Goal: Information Seeking & Learning: Learn about a topic

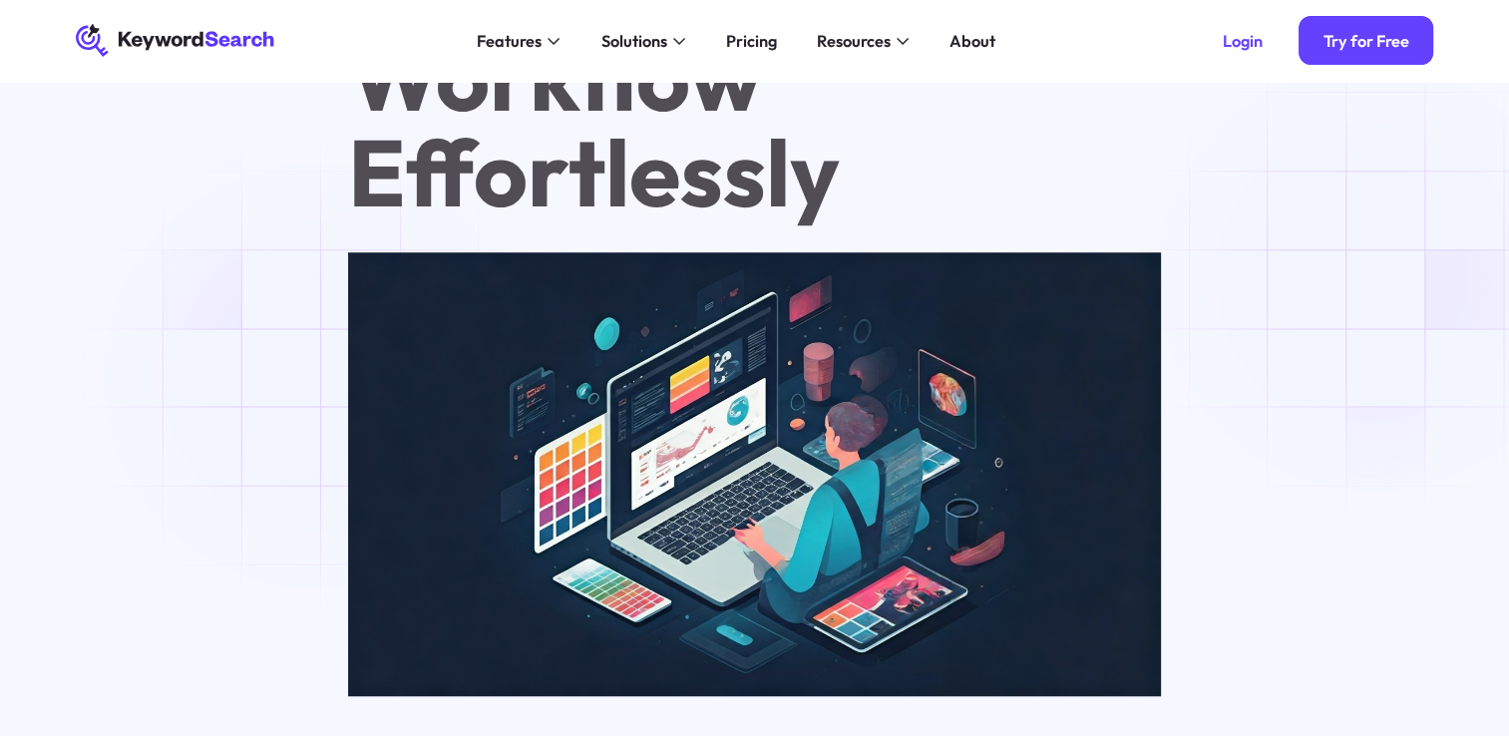
scroll to position [1097, 0]
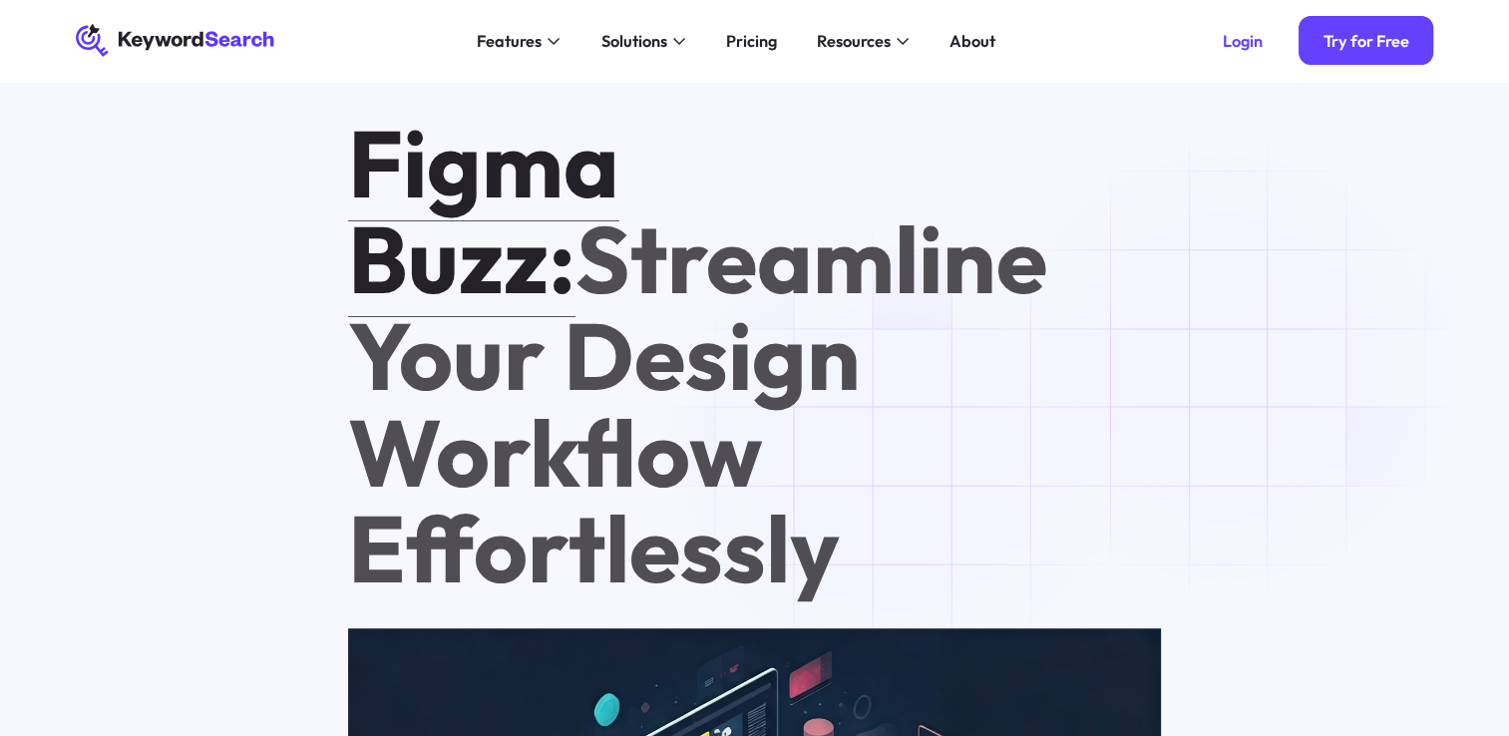
drag, startPoint x: 323, startPoint y: 144, endPoint x: 906, endPoint y: 457, distance: 661.4
copy h1 "Figma Buzz: Streamline Your Design Workflow Effortlessly"
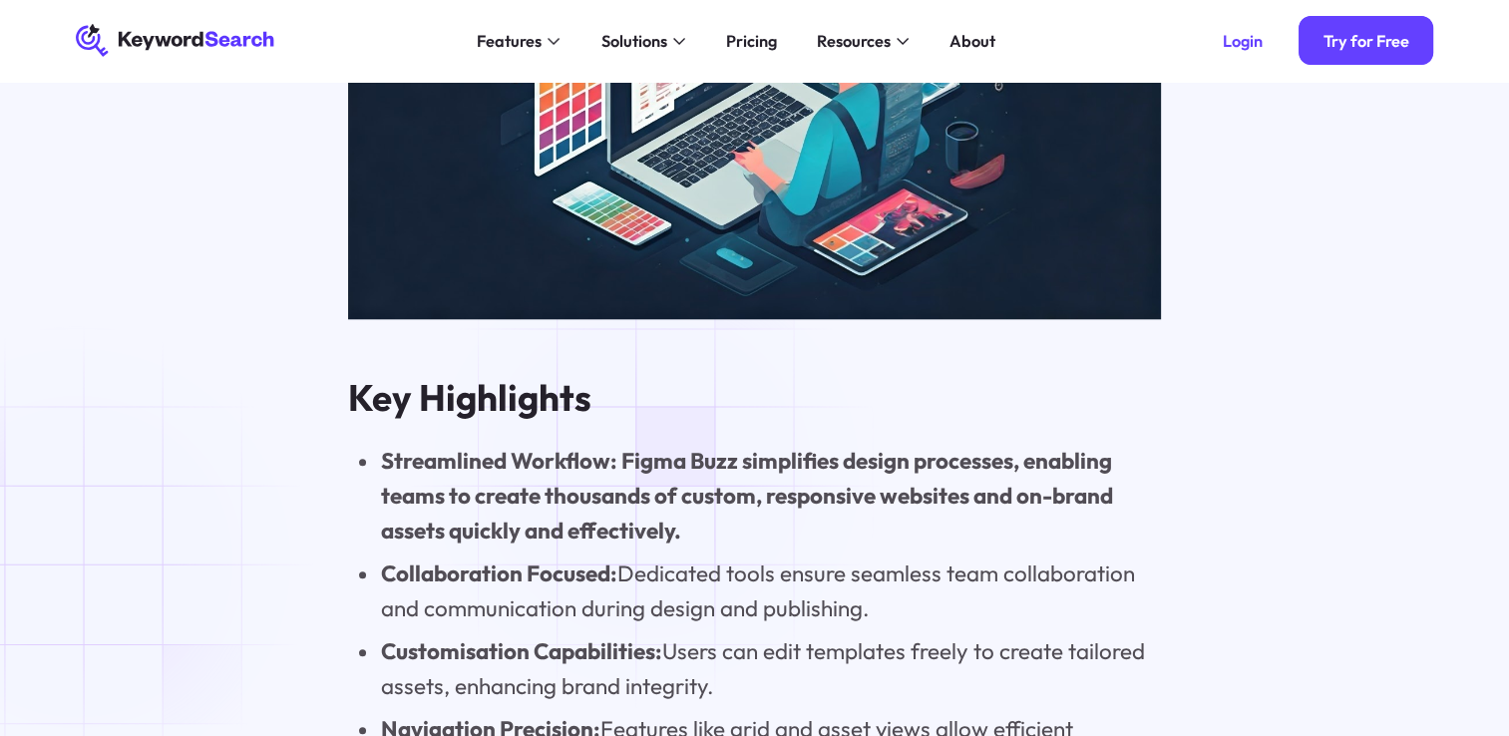
scroll to position [1795, 0]
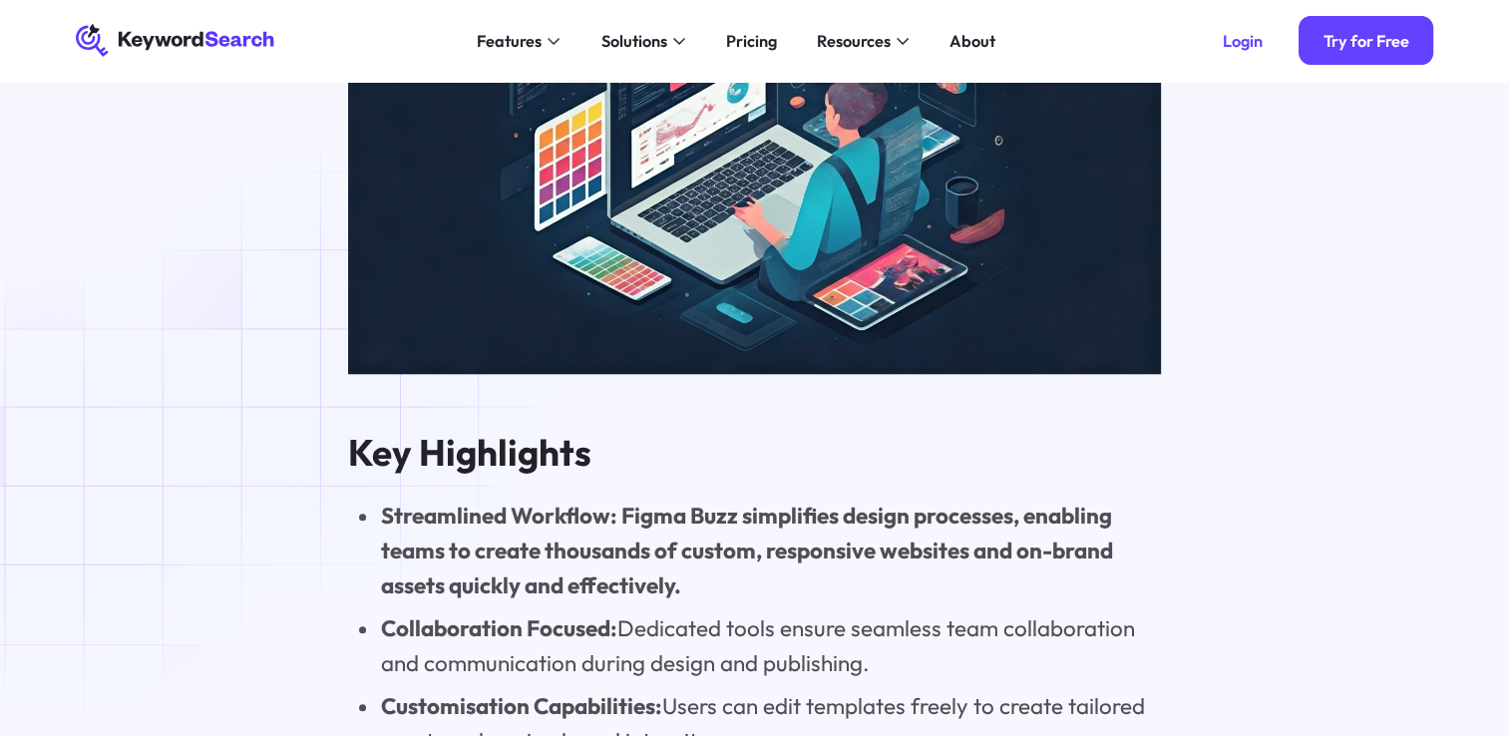
drag, startPoint x: 782, startPoint y: 594, endPoint x: 339, endPoint y: 370, distance: 496.5
copy div "Key Highlights Streamlined Workflow: Figma Buzz simplifies design processes, en…"
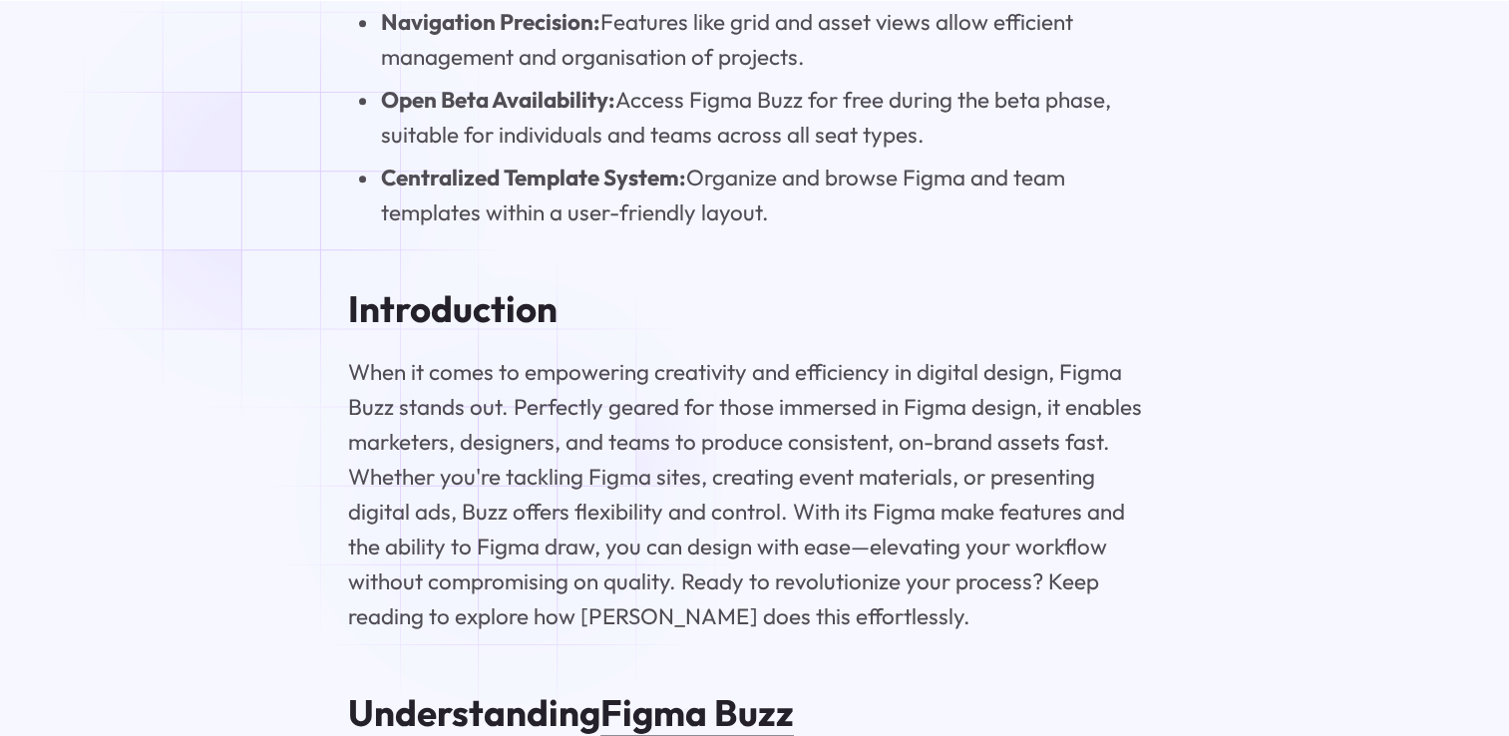
scroll to position [2793, 0]
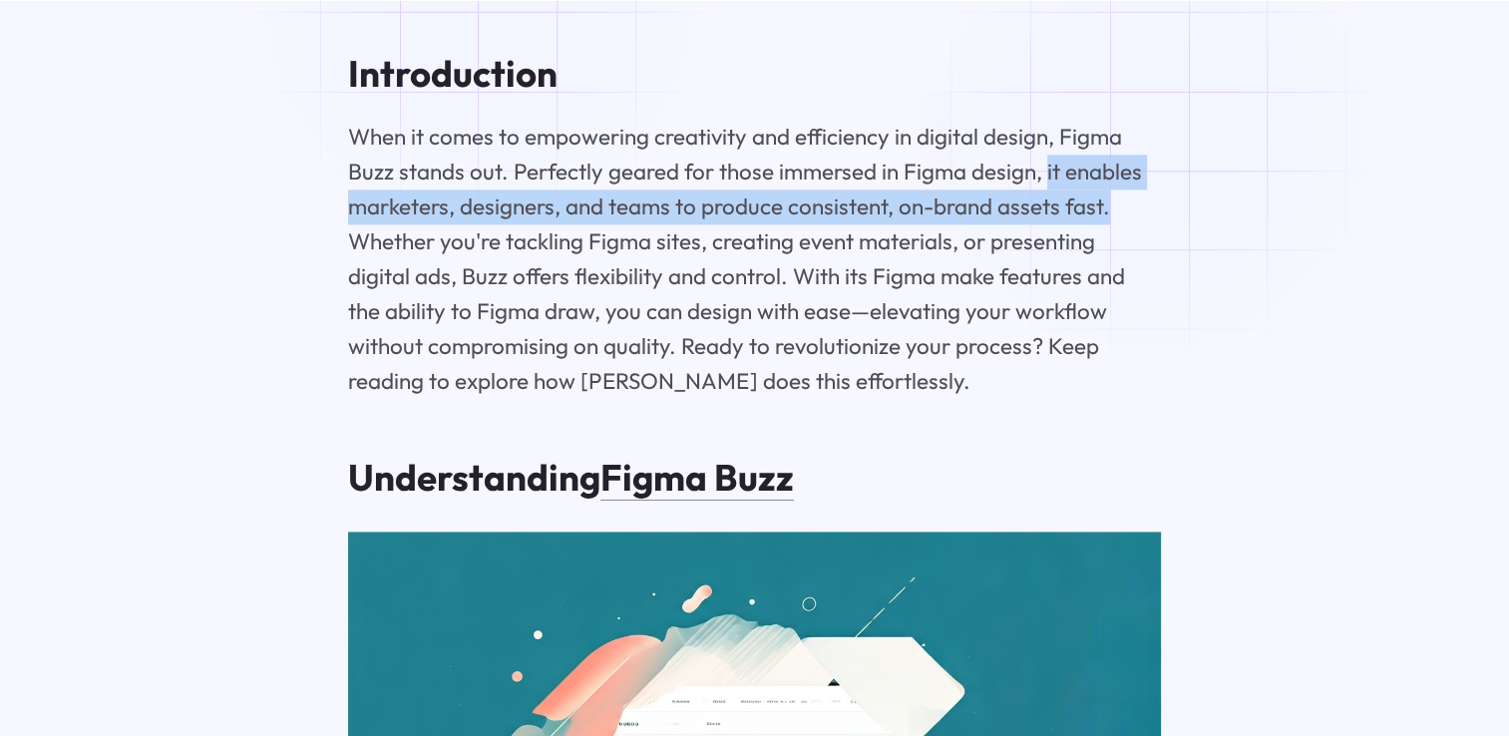
drag, startPoint x: 1044, startPoint y: 87, endPoint x: 1161, endPoint y: 133, distance: 125.4
click at [1161, 133] on p "When it comes to empowering creativity and efficiency in digital design, Figma …" at bounding box center [754, 259] width 813 height 279
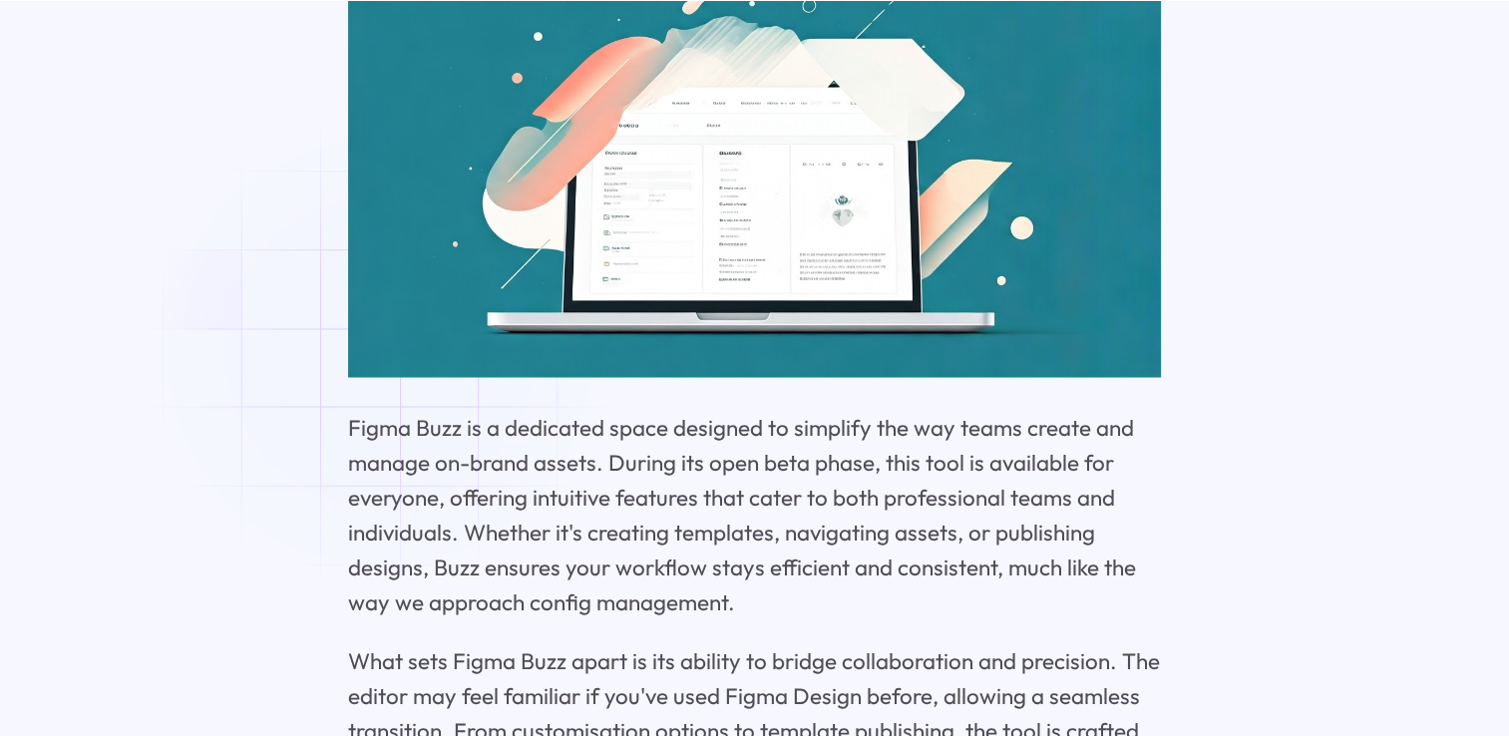
scroll to position [3491, 0]
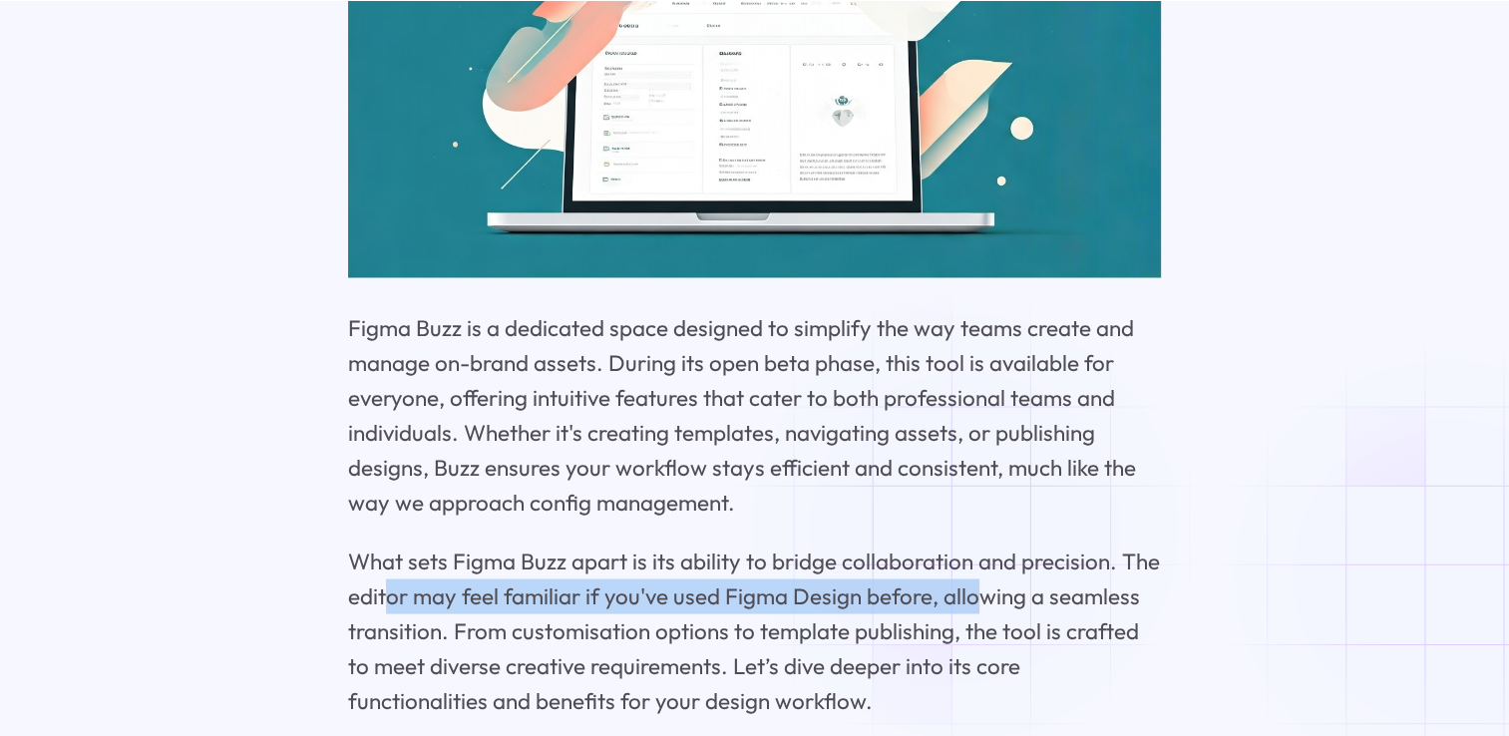
drag, startPoint x: 380, startPoint y: 528, endPoint x: 972, endPoint y: 527, distance: 591.5
click at [972, 544] on p "What sets Figma Buzz apart is its ability to bridge collaboration and precision…" at bounding box center [754, 631] width 813 height 175
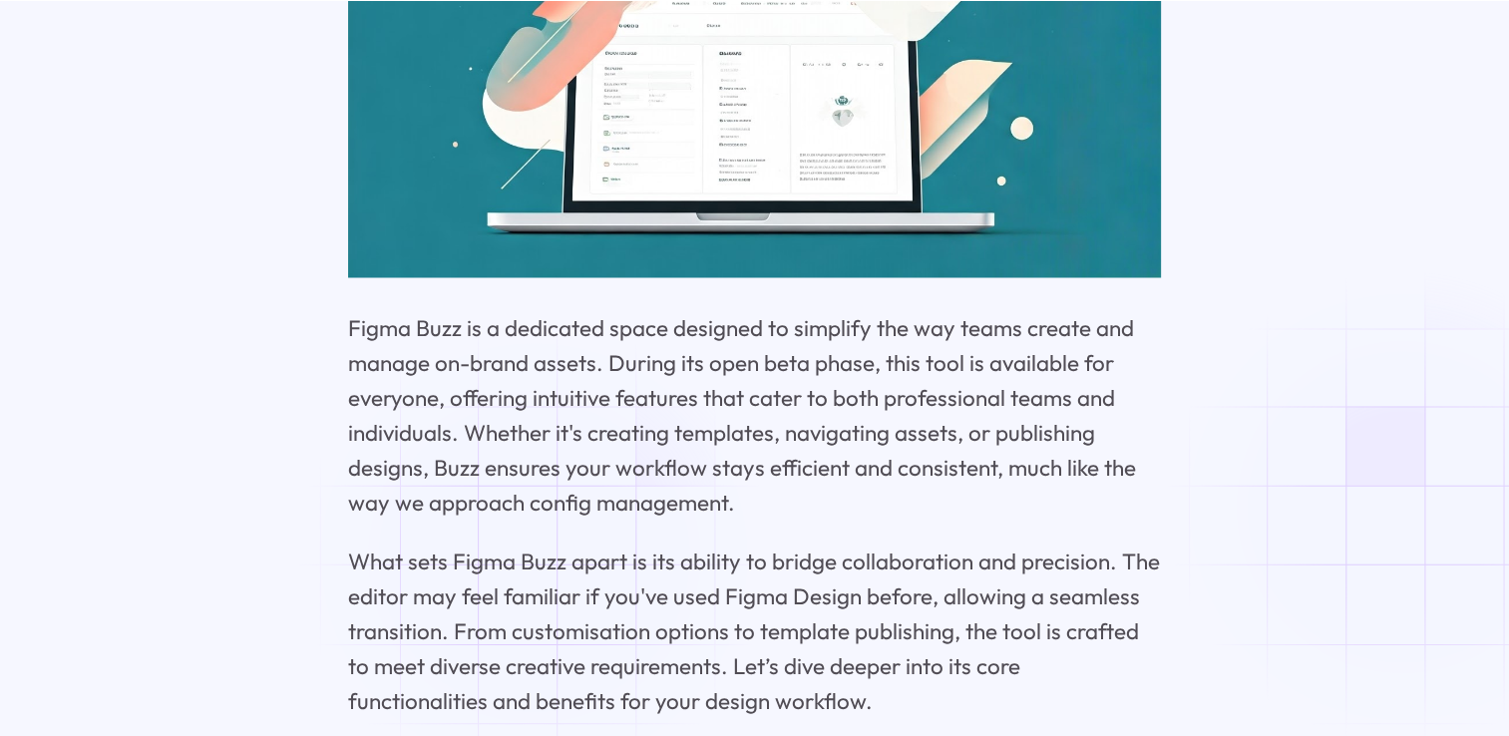
click at [540, 557] on p "What sets Figma Buzz apart is its ability to bridge collaboration and precision…" at bounding box center [754, 631] width 813 height 175
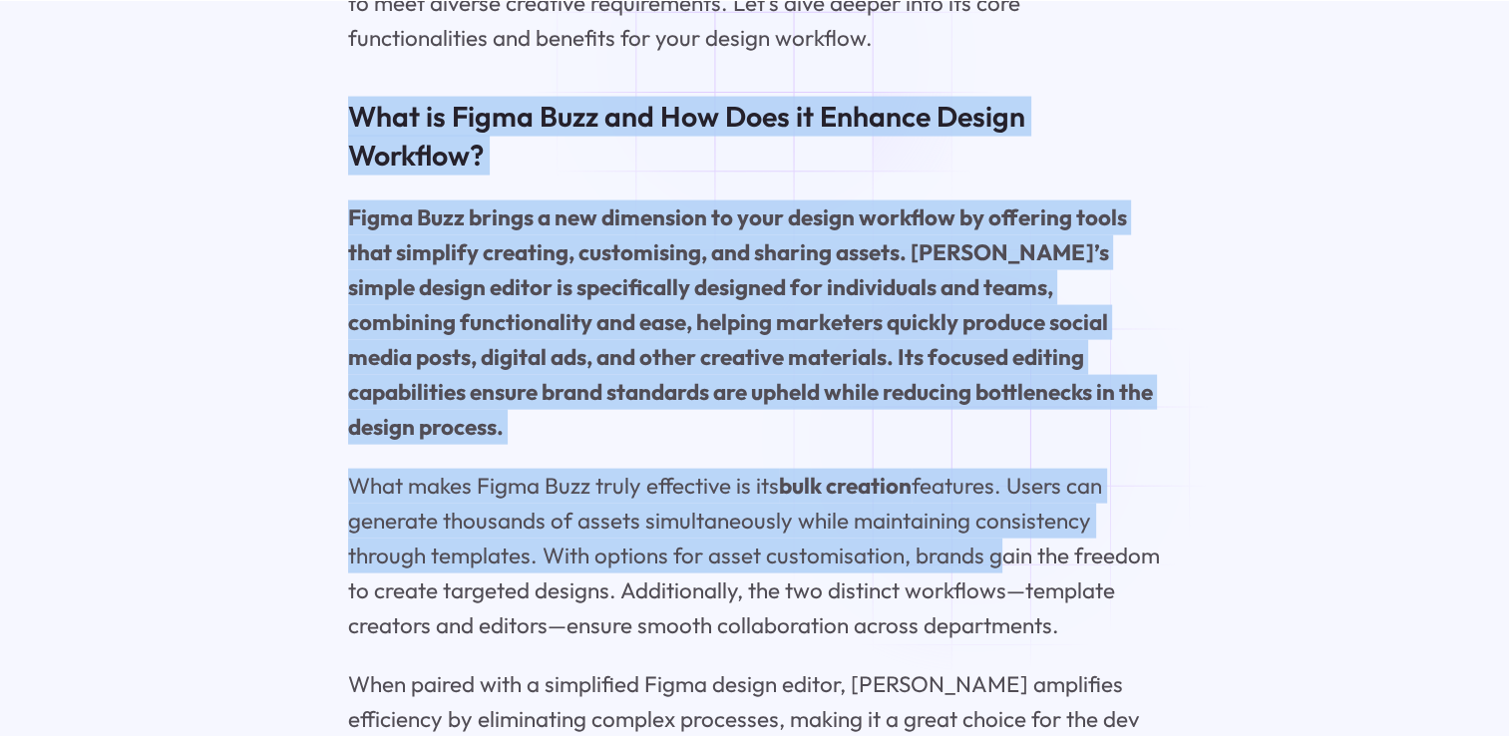
scroll to position [4189, 0]
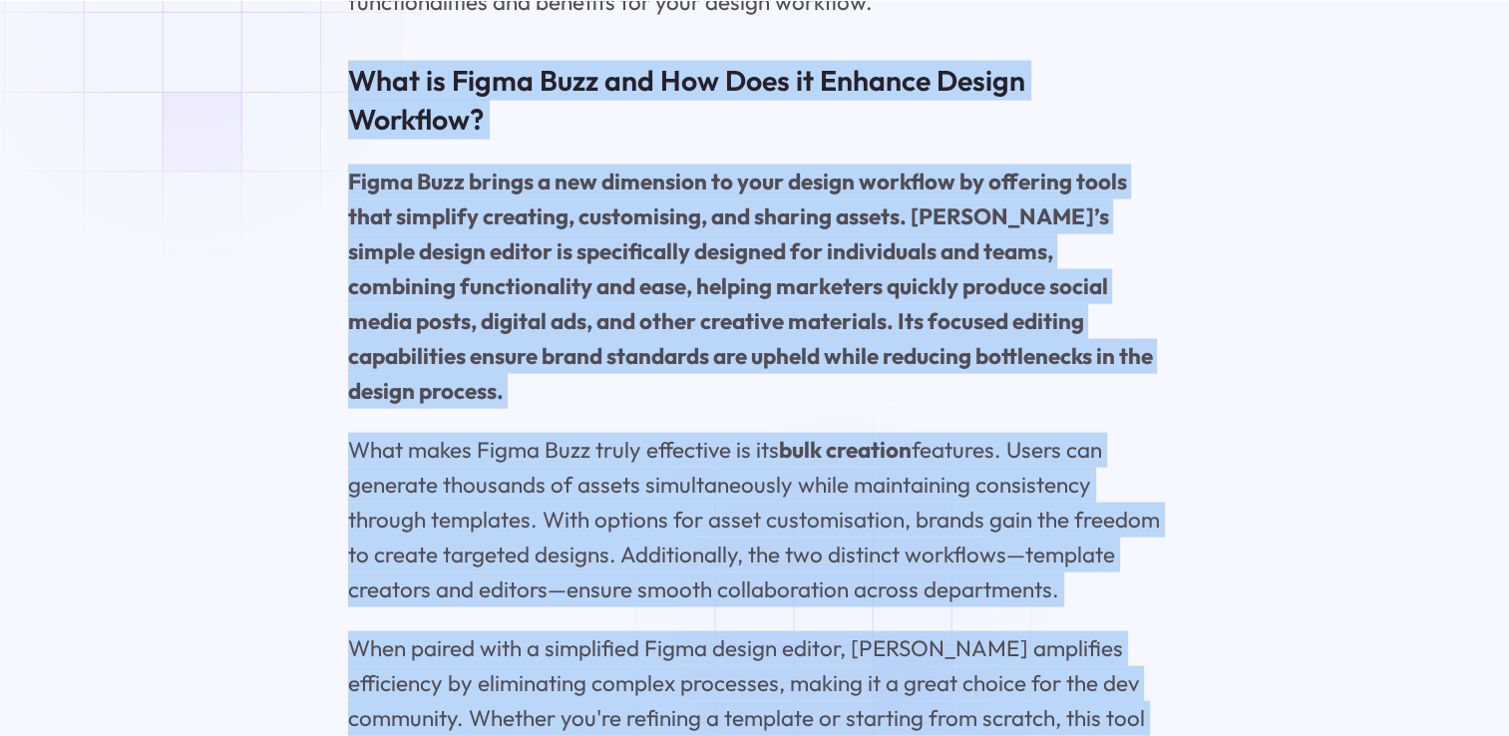
drag, startPoint x: 344, startPoint y: 295, endPoint x: 848, endPoint y: 629, distance: 604.5
copy div "Lore ip Dolor Sita con Adi Elit se Doeiusm Tempor Incididu? Utlab Etdo magnaa e…"
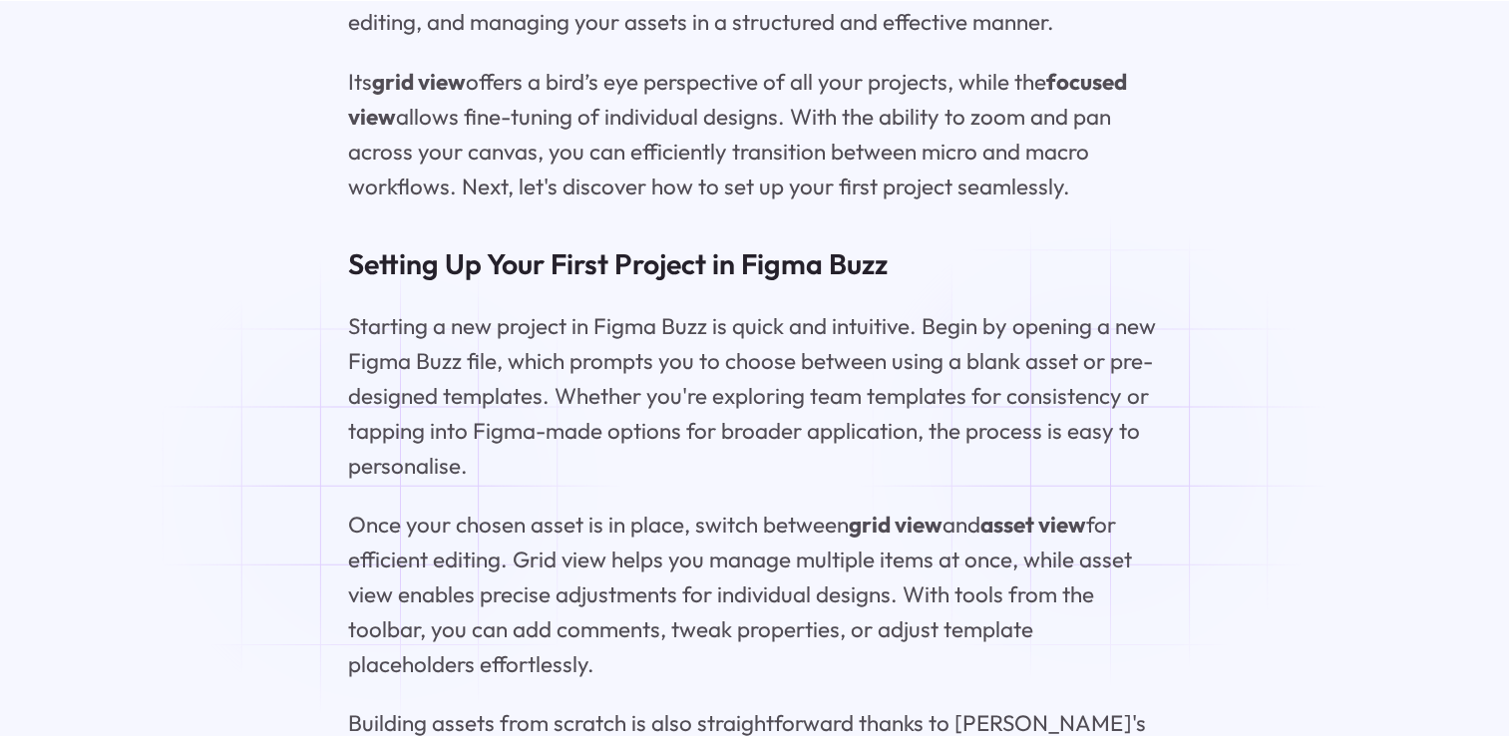
scroll to position [5885, 0]
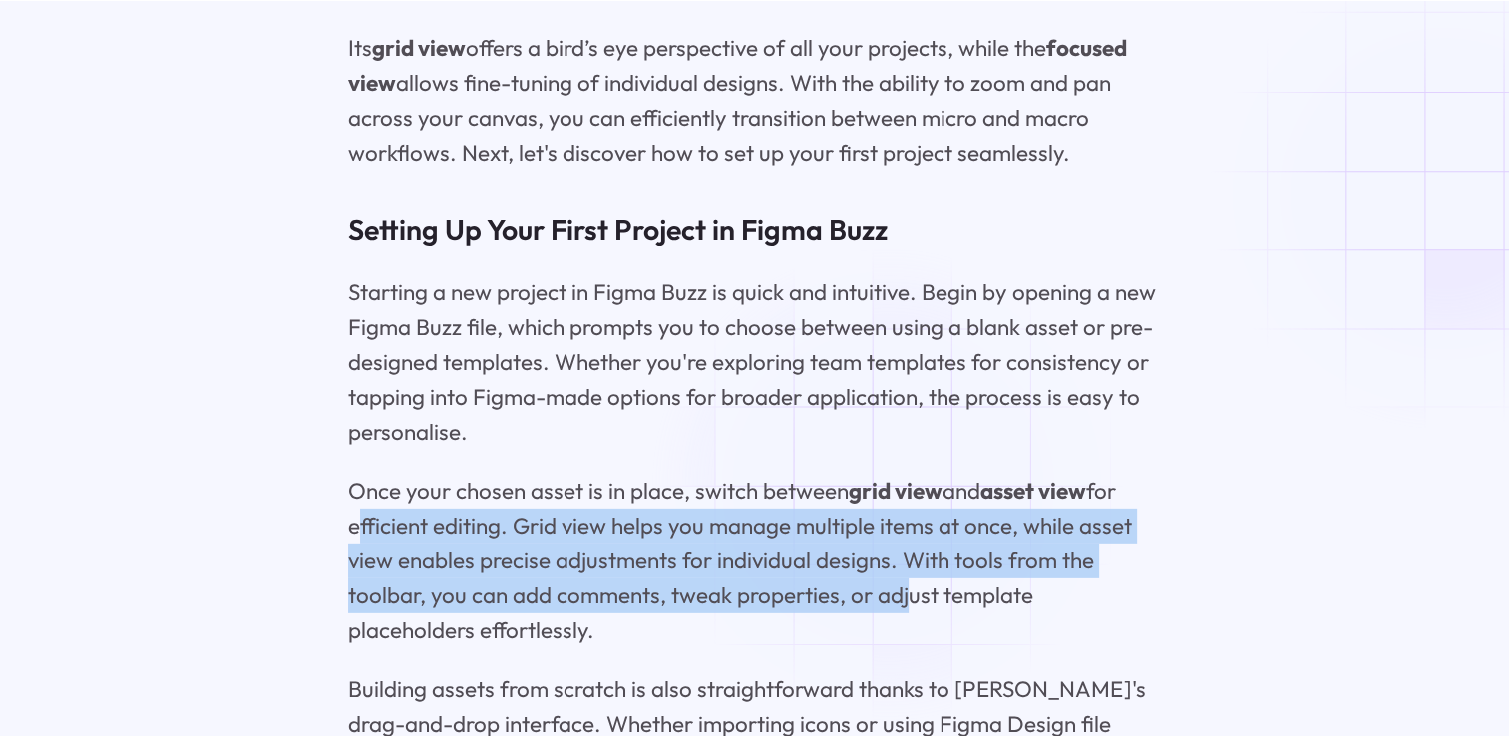
drag, startPoint x: 357, startPoint y: 437, endPoint x: 897, endPoint y: 485, distance: 541.7
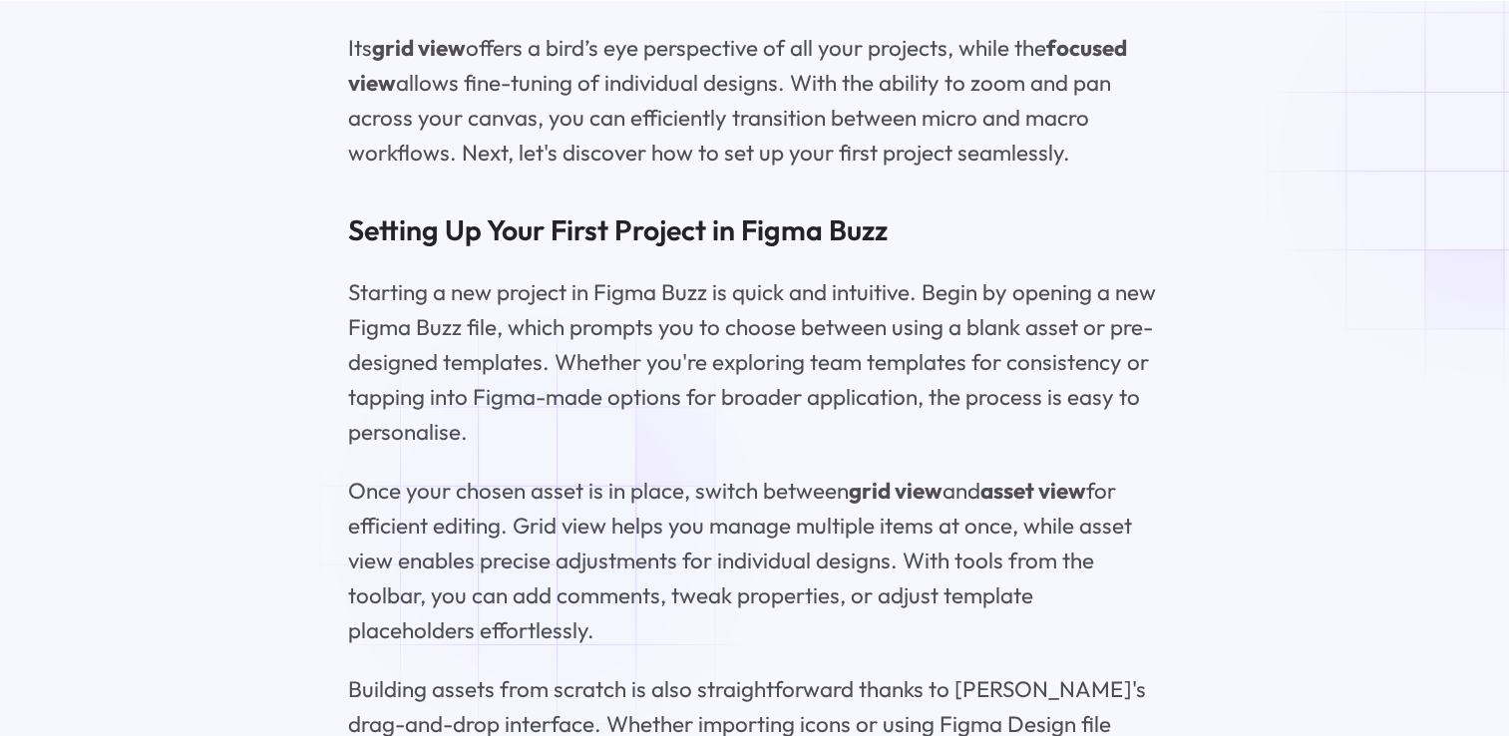
drag, startPoint x: 897, startPoint y: 485, endPoint x: 551, endPoint y: 529, distance: 348.9
click at [551, 529] on p "Once your chosen asset is in place, switch between grid view and asset view for…" at bounding box center [754, 561] width 813 height 175
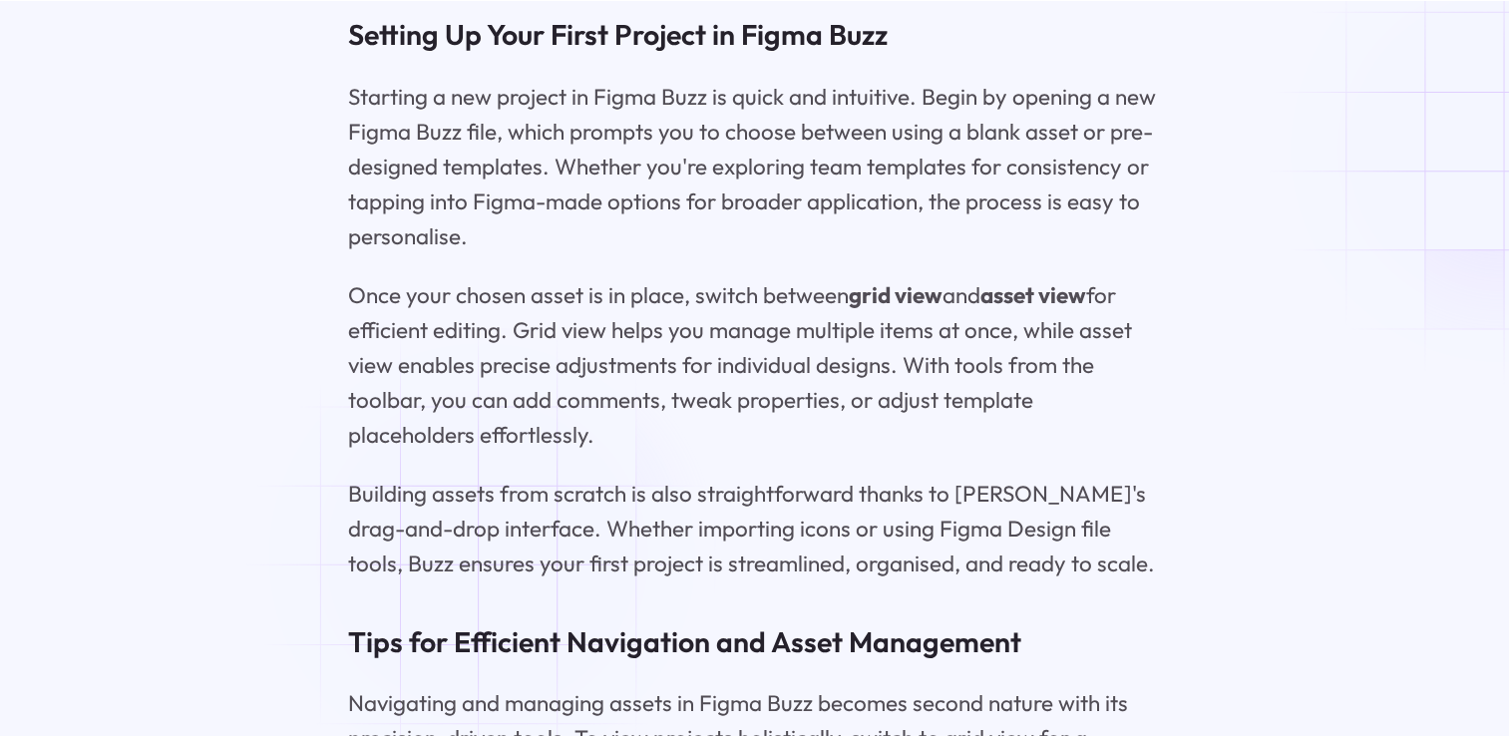
scroll to position [6084, 0]
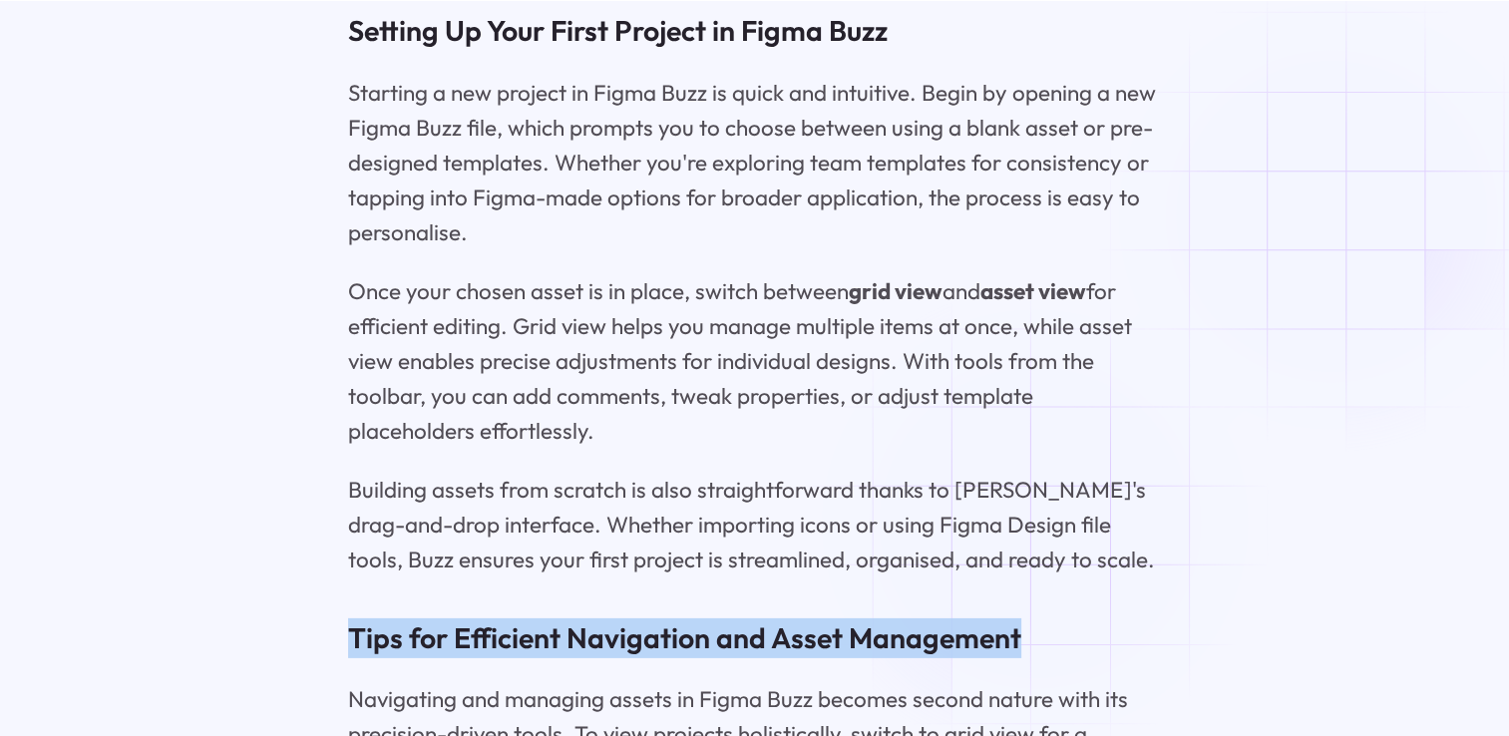
drag, startPoint x: 346, startPoint y: 525, endPoint x: 1047, endPoint y: 524, distance: 701.2
click at [1047, 618] on h3 "Tips for Efficient Navigation and Asset Management" at bounding box center [754, 638] width 813 height 40
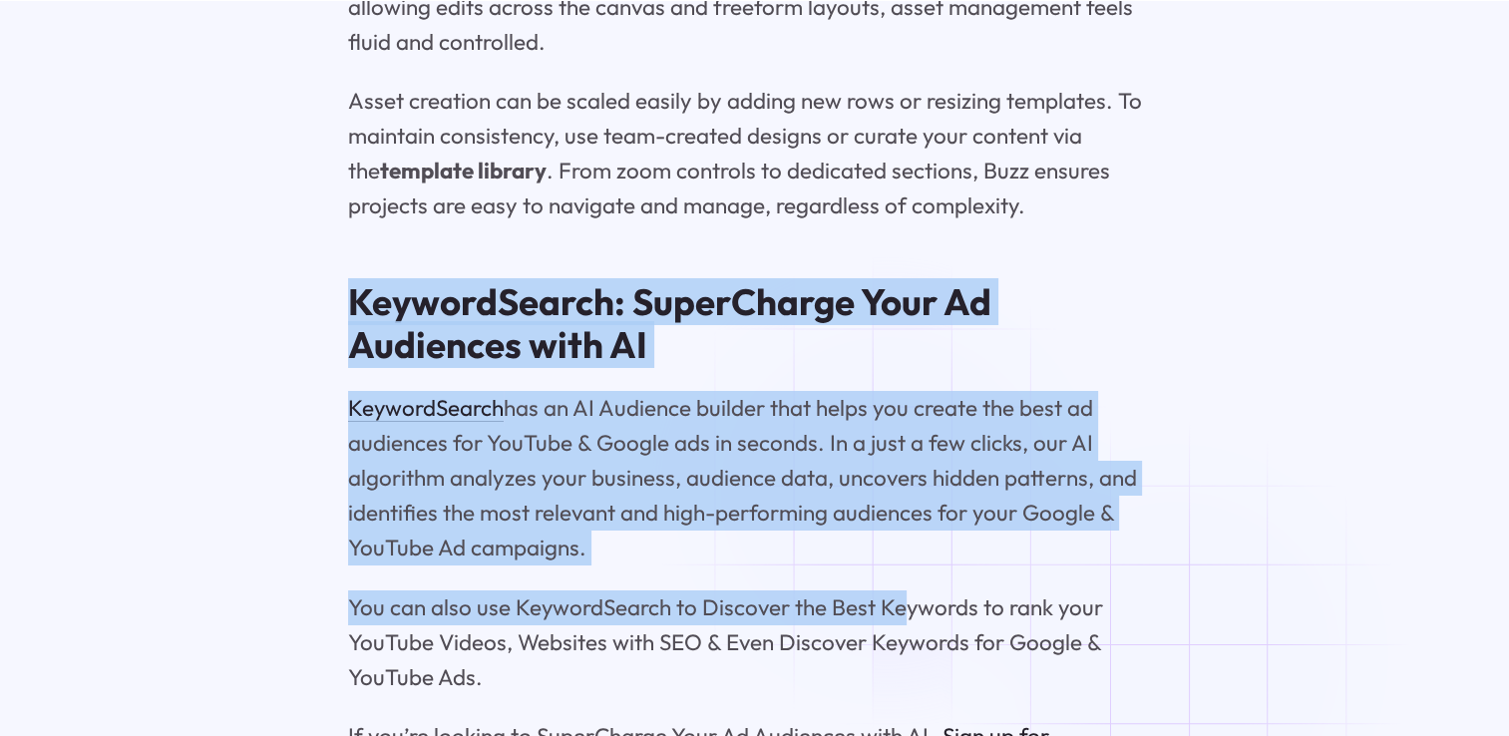
scroll to position [7082, 0]
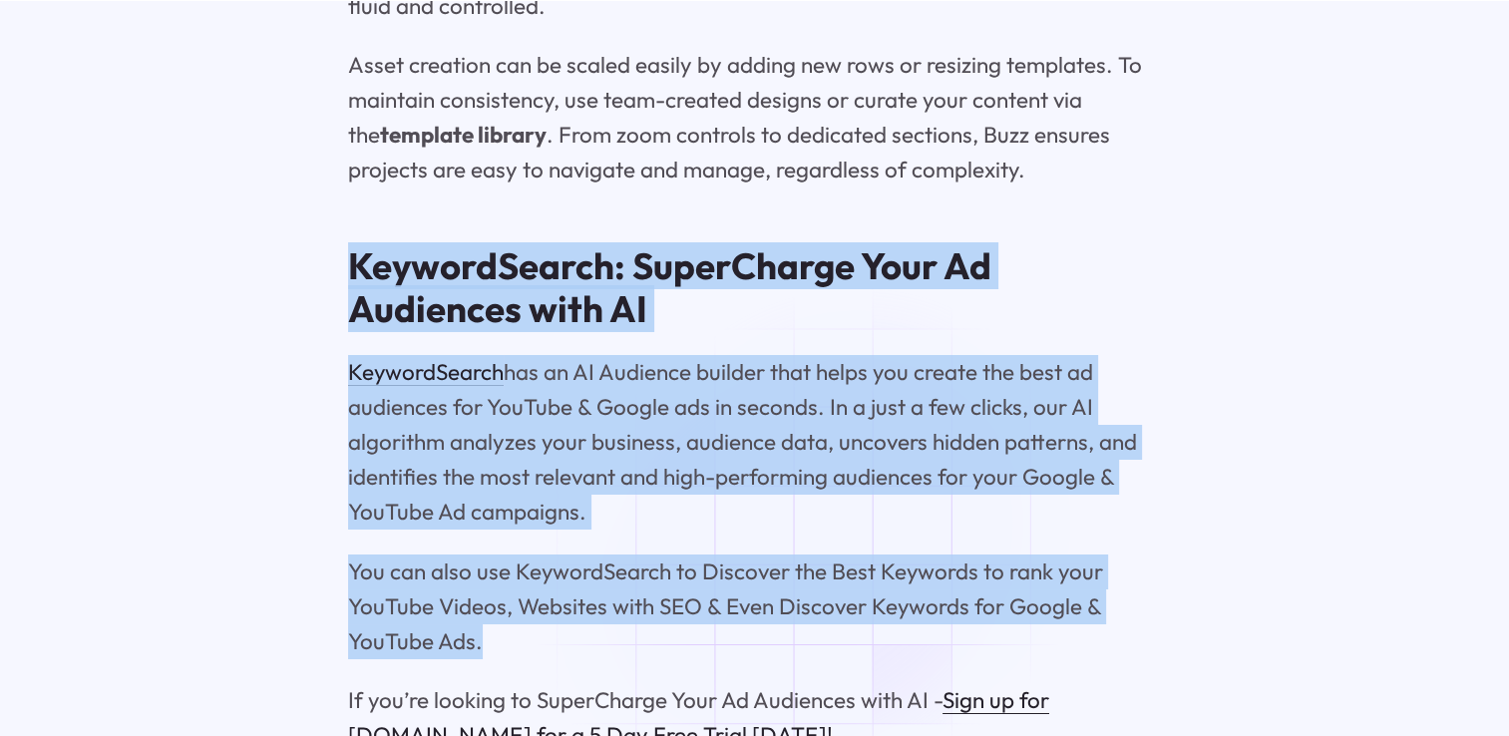
drag, startPoint x: 358, startPoint y: 365, endPoint x: 866, endPoint y: 524, distance: 531.9
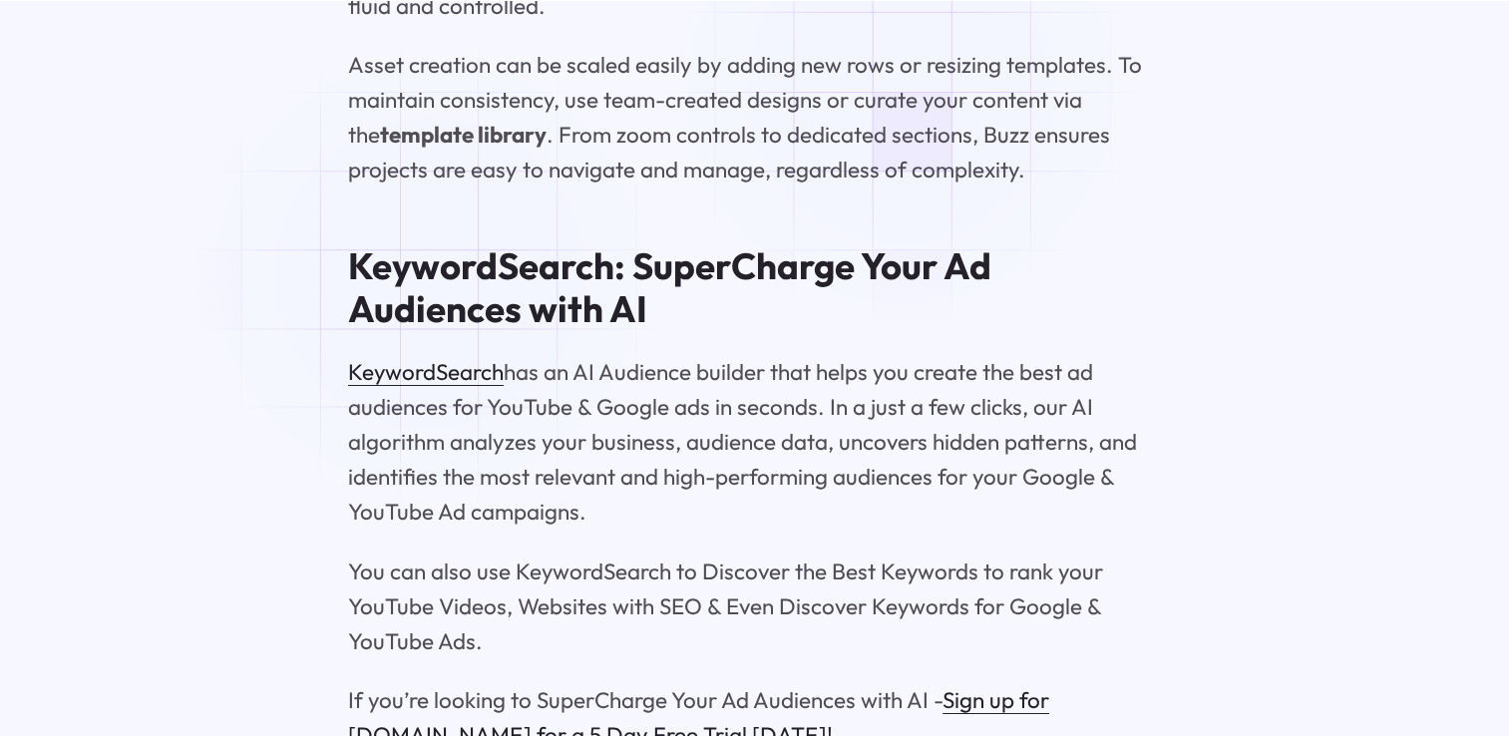
drag, startPoint x: 434, startPoint y: 273, endPoint x: 204, endPoint y: 324, distance: 235.0
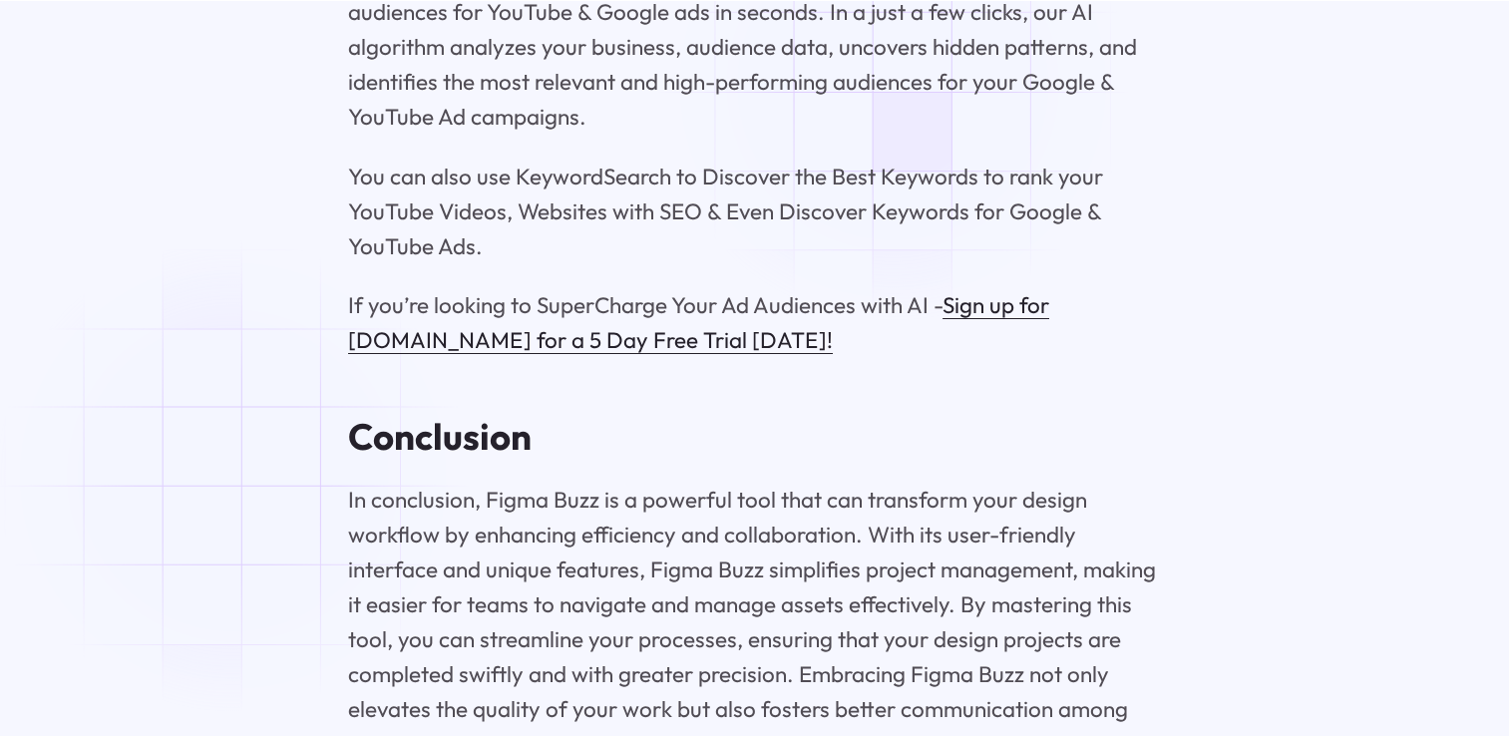
scroll to position [7481, 0]
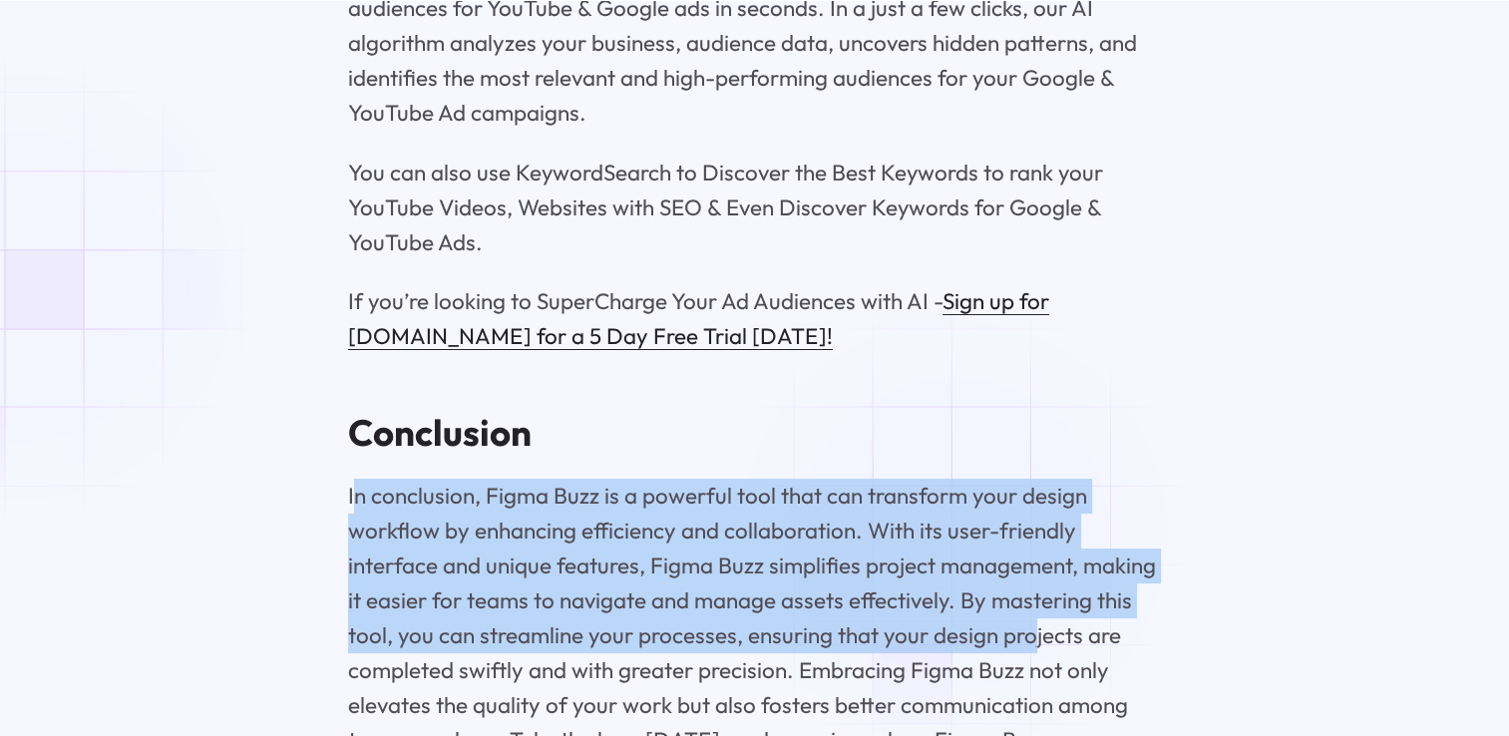
drag, startPoint x: 355, startPoint y: 399, endPoint x: 1028, endPoint y: 549, distance: 689.7
click at [1028, 549] on p "In conclusion, Figma Buzz is a powerful tool that can transform your design wor…" at bounding box center [754, 636] width 813 height 314
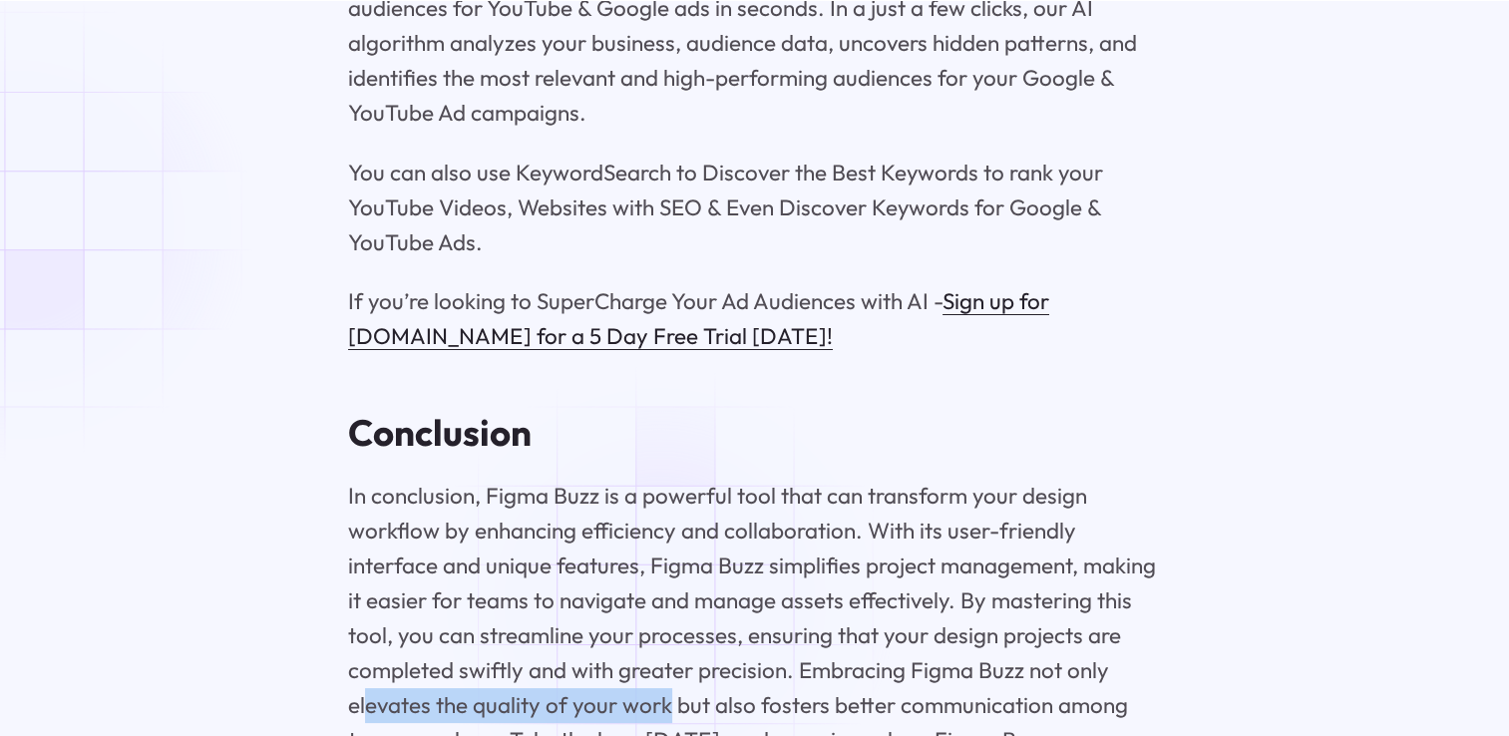
drag, startPoint x: 368, startPoint y: 605, endPoint x: 666, endPoint y: 601, distance: 298.3
click at [666, 601] on p "In conclusion, Figma Buzz is a powerful tool that can transform your design wor…" at bounding box center [754, 636] width 813 height 314
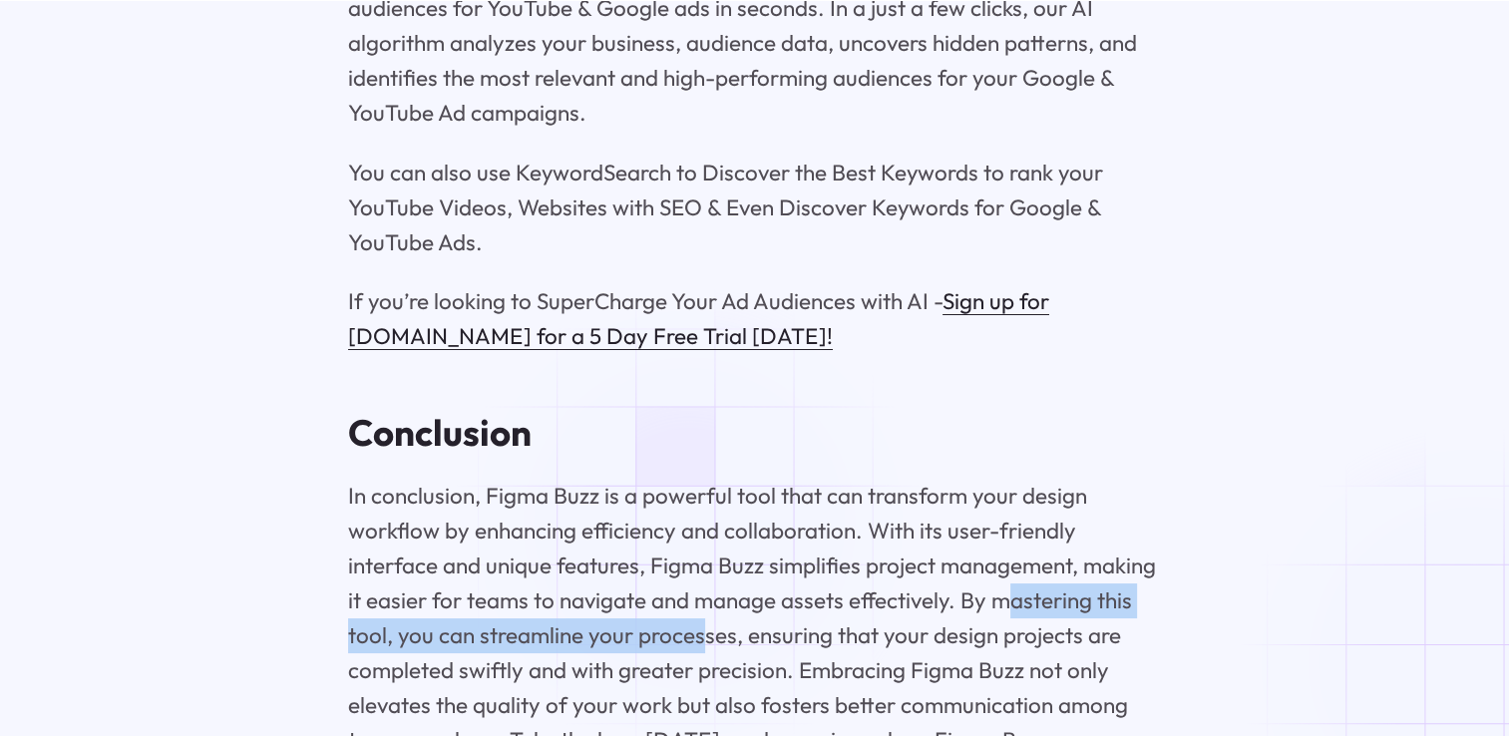
drag, startPoint x: 1005, startPoint y: 502, endPoint x: 694, endPoint y: 524, distance: 312.0
click at [694, 524] on p "In conclusion, Figma Buzz is a powerful tool that can transform your design wor…" at bounding box center [754, 636] width 813 height 314
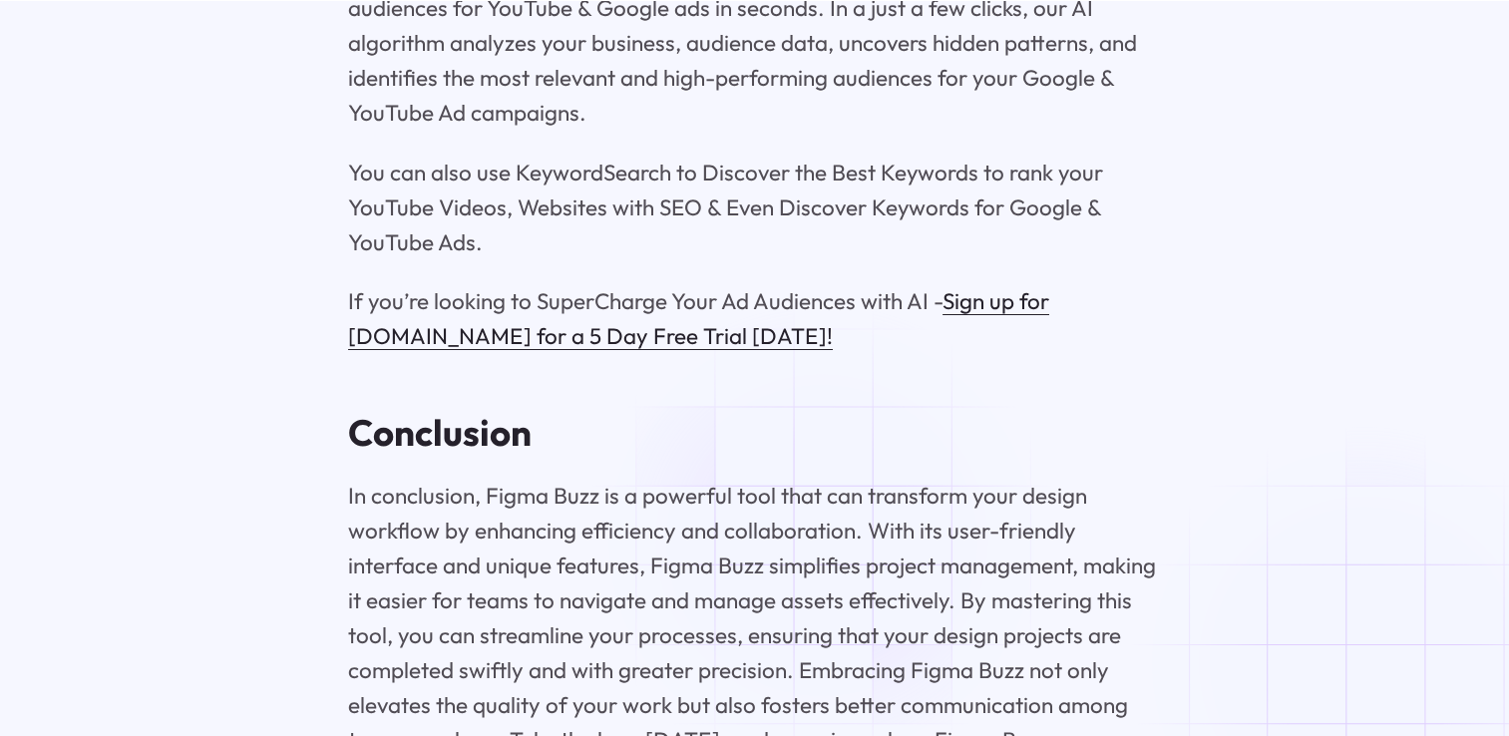
drag, startPoint x: 694, startPoint y: 524, endPoint x: 830, endPoint y: 541, distance: 136.7
click at [830, 541] on p "In conclusion, Figma Buzz is a powerful tool that can transform your design wor…" at bounding box center [754, 636] width 813 height 314
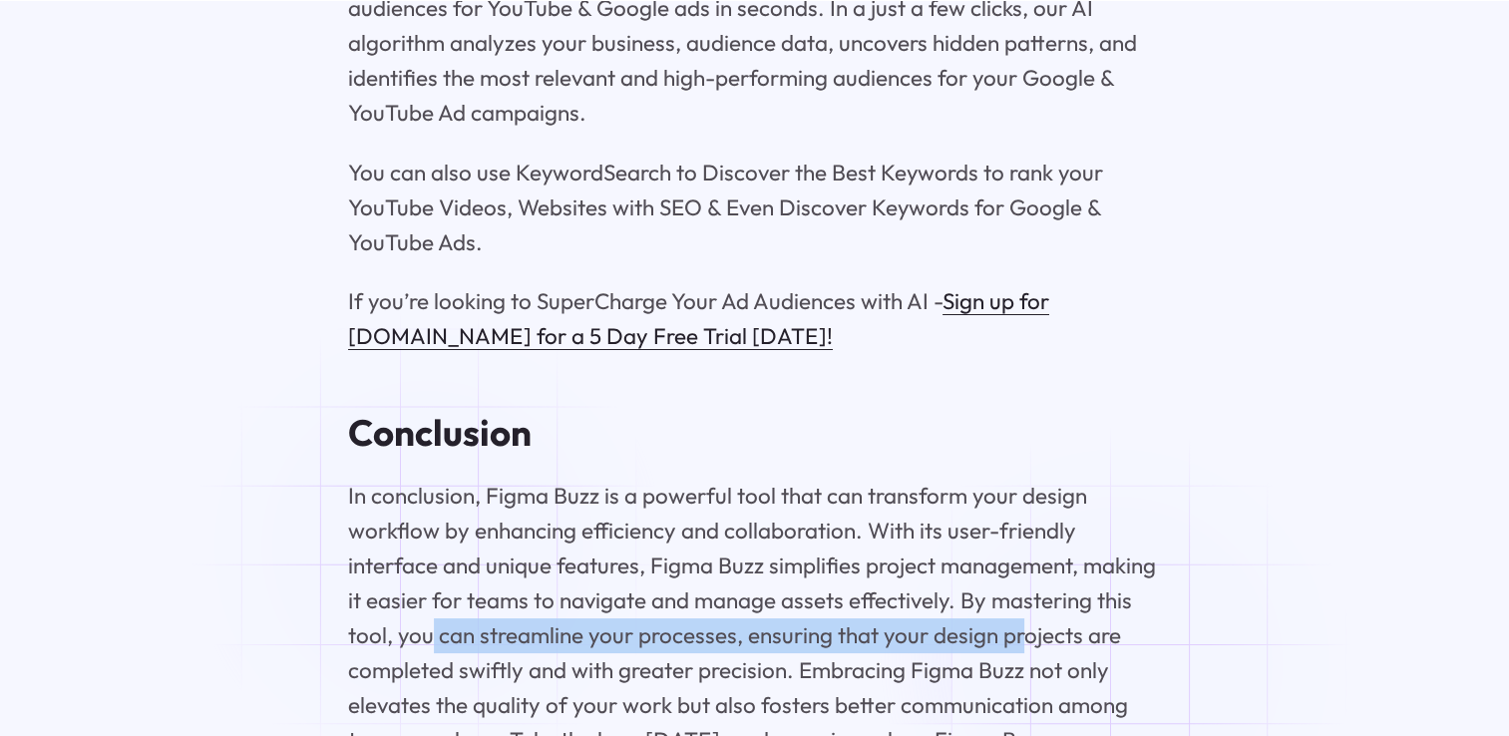
drag, startPoint x: 1021, startPoint y: 541, endPoint x: 432, endPoint y: 547, distance: 589.5
click at [432, 547] on p "In conclusion, Figma Buzz is a powerful tool that can transform your design wor…" at bounding box center [754, 636] width 813 height 314
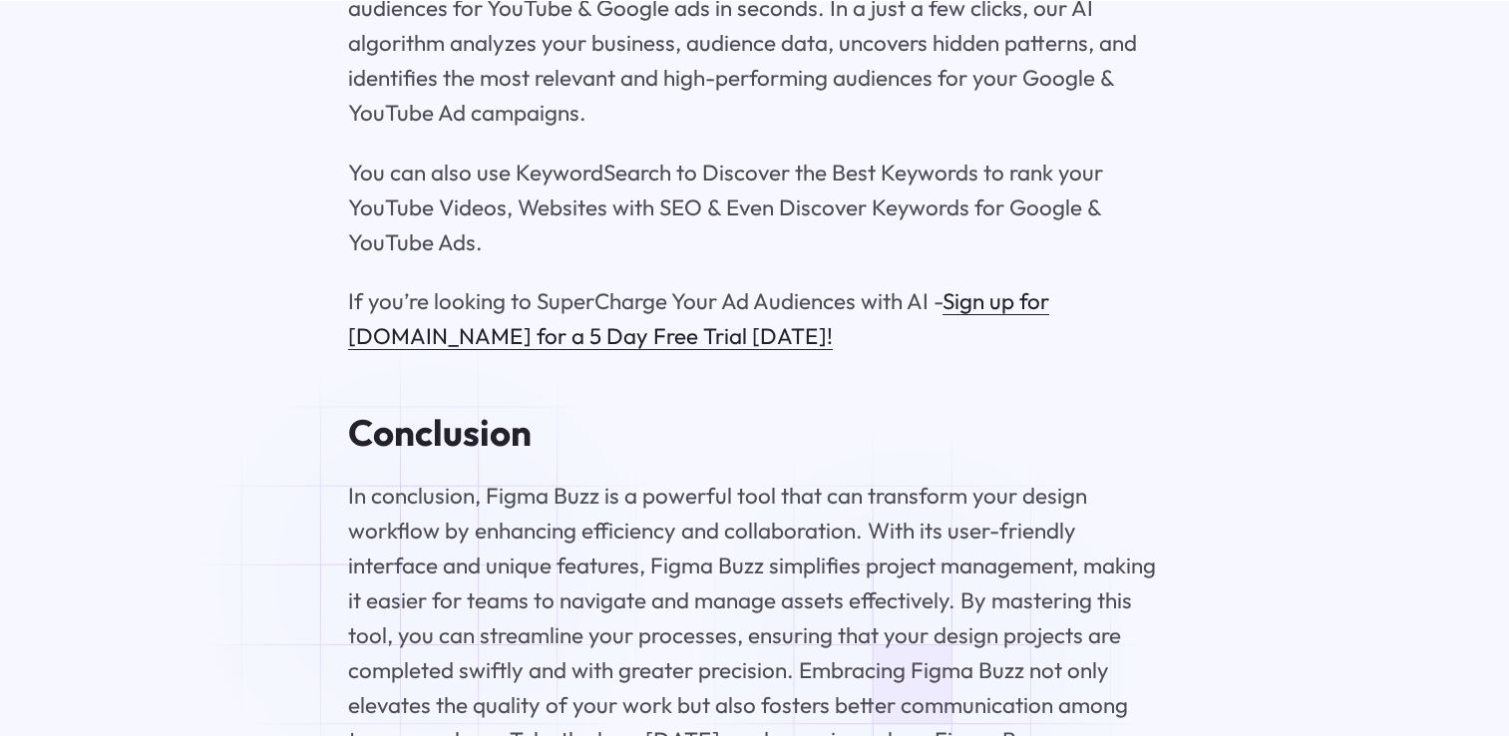
drag, startPoint x: 432, startPoint y: 547, endPoint x: 435, endPoint y: 578, distance: 31.1
click at [435, 578] on p "In conclusion, Figma Buzz is a powerful tool that can transform your design wor…" at bounding box center [754, 636] width 813 height 314
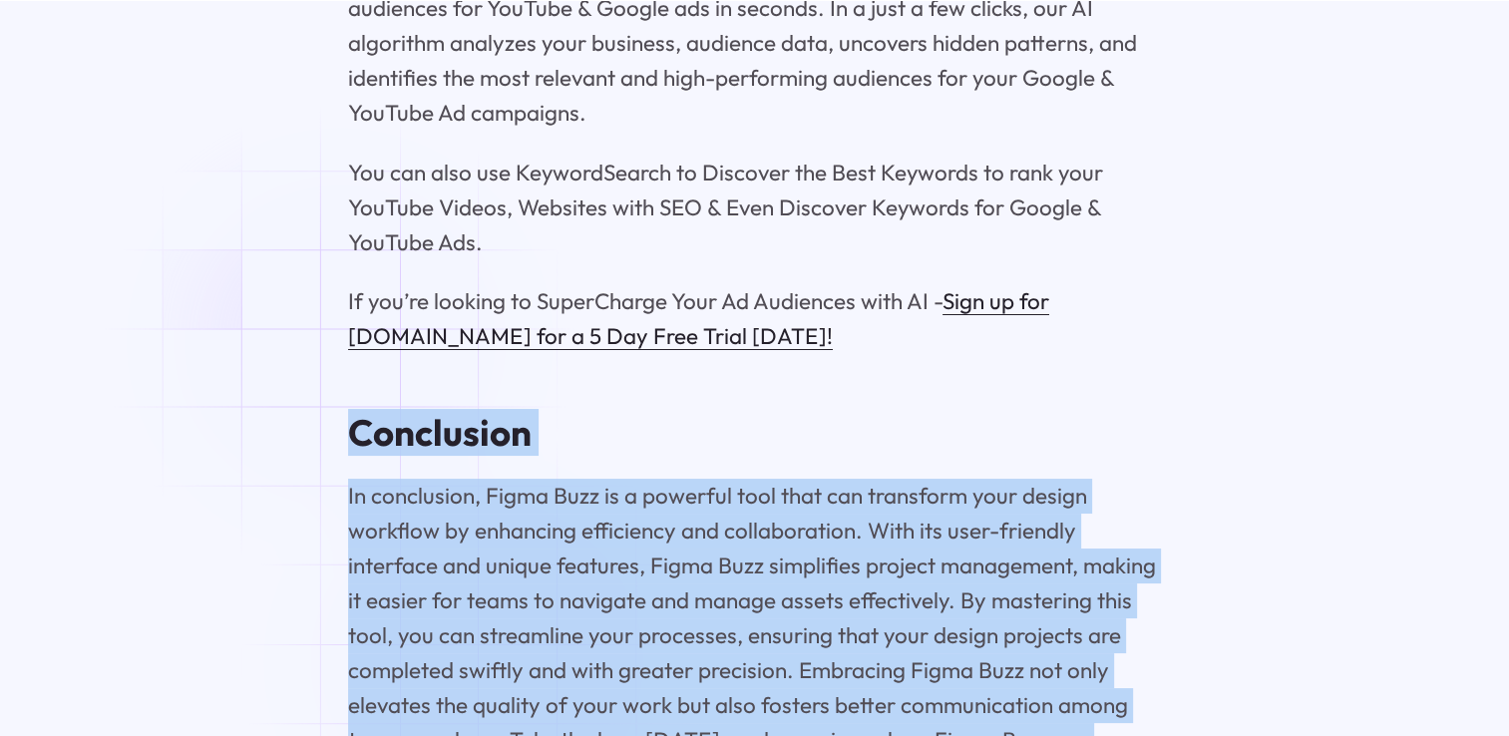
drag, startPoint x: 712, startPoint y: 683, endPoint x: 343, endPoint y: 338, distance: 505.3
copy div "Conclusion In conclusion, Figma Buzz is a powerful tool that can transform your…"
